Goal: Navigation & Orientation: Find specific page/section

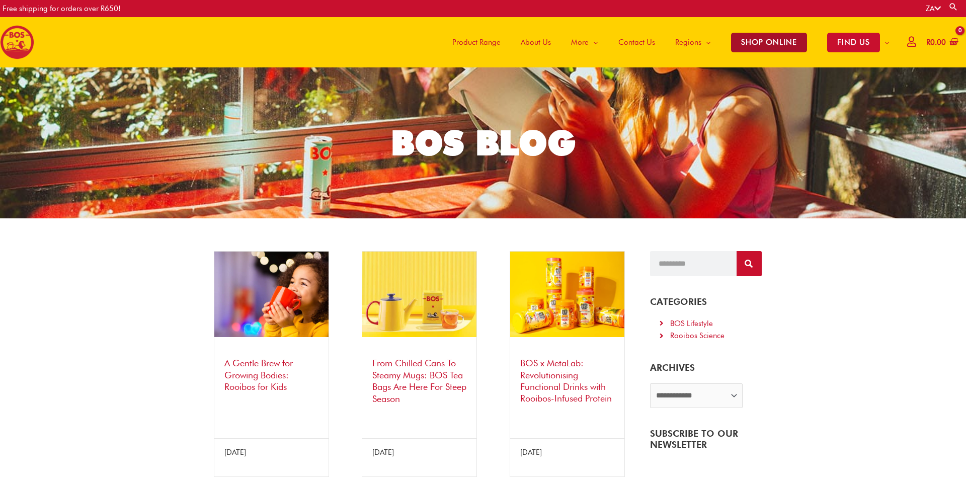
click at [749, 48] on span "SHOP ONLINE" at bounding box center [769, 43] width 76 height 20
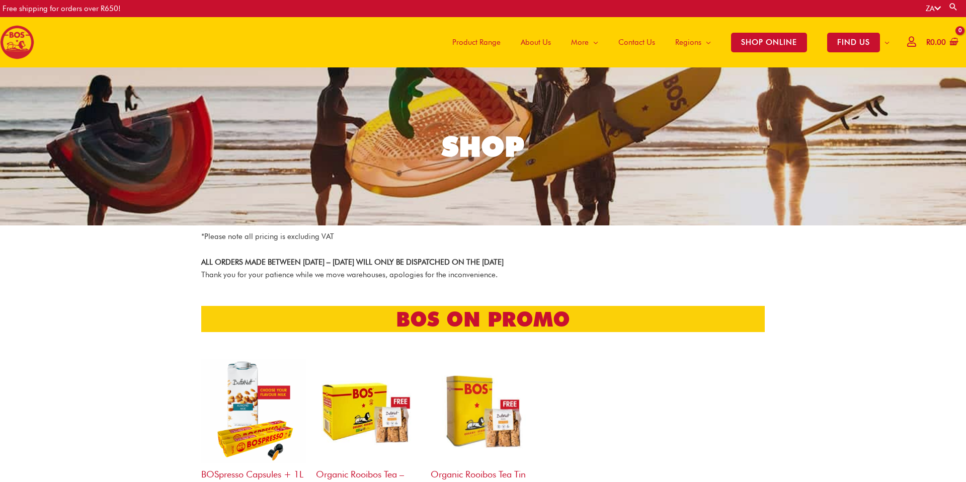
click at [479, 38] on span "Product Range" at bounding box center [476, 42] width 48 height 30
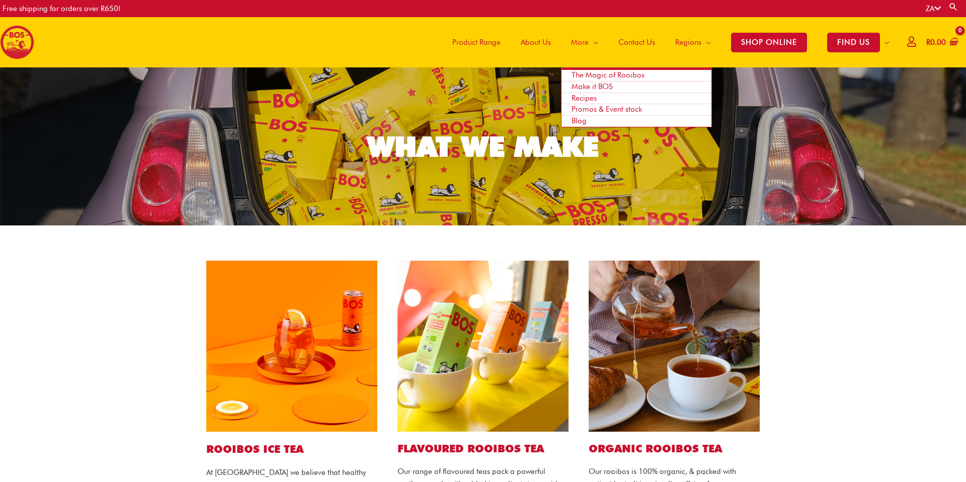
click at [590, 122] on link "Blog" at bounding box center [636, 121] width 150 height 11
click at [578, 120] on span "Blog" at bounding box center [578, 120] width 15 height 9
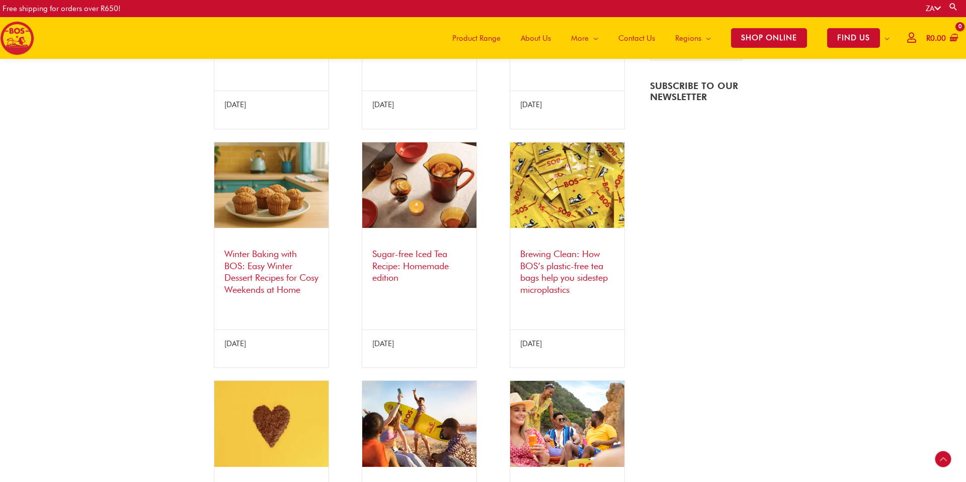
scroll to position [339, 0]
